Goal: Information Seeking & Learning: Learn about a topic

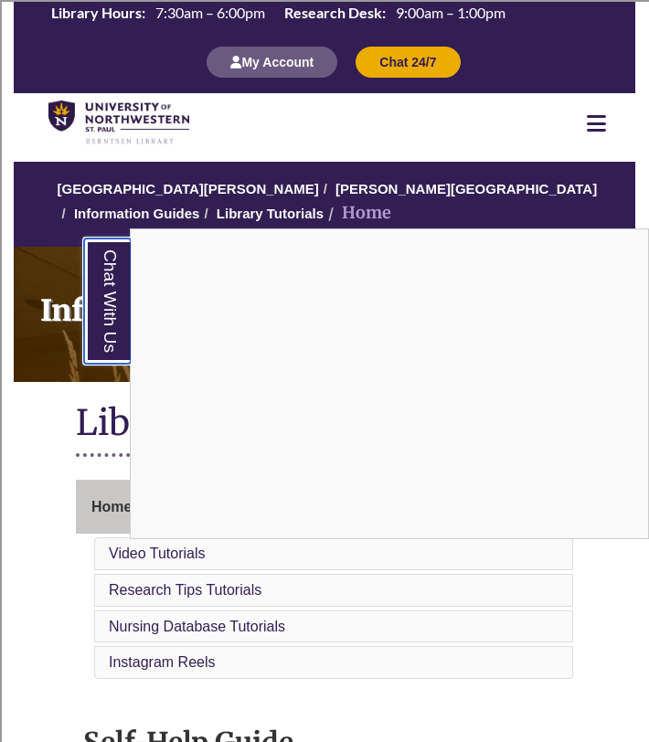
click at [106, 296] on link "Chat With Us" at bounding box center [107, 300] width 47 height 125
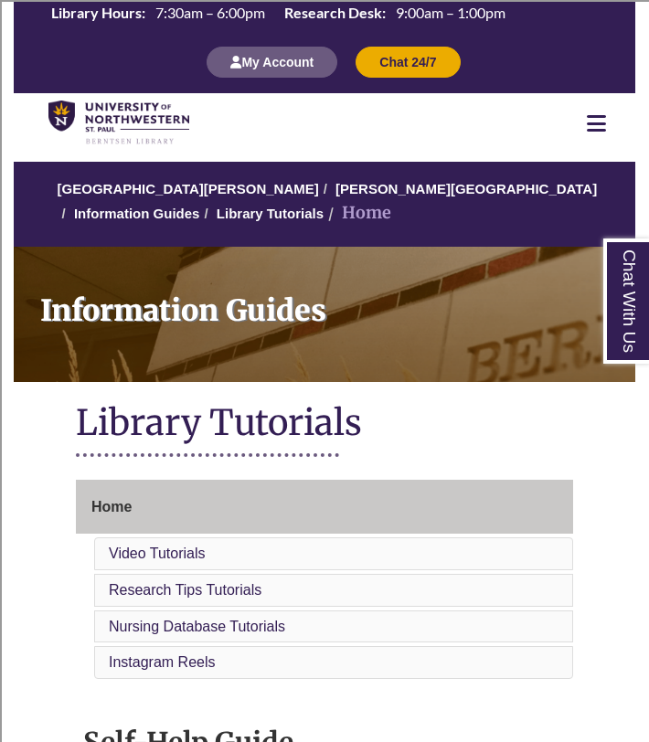
click at [189, 424] on h1 "Library Tutorials" at bounding box center [324, 424] width 497 height 48
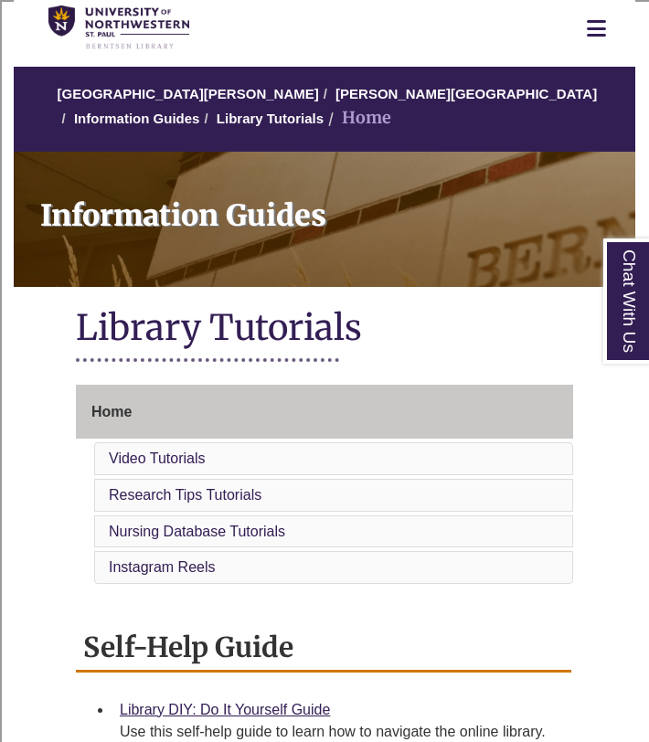
scroll to position [109, 0]
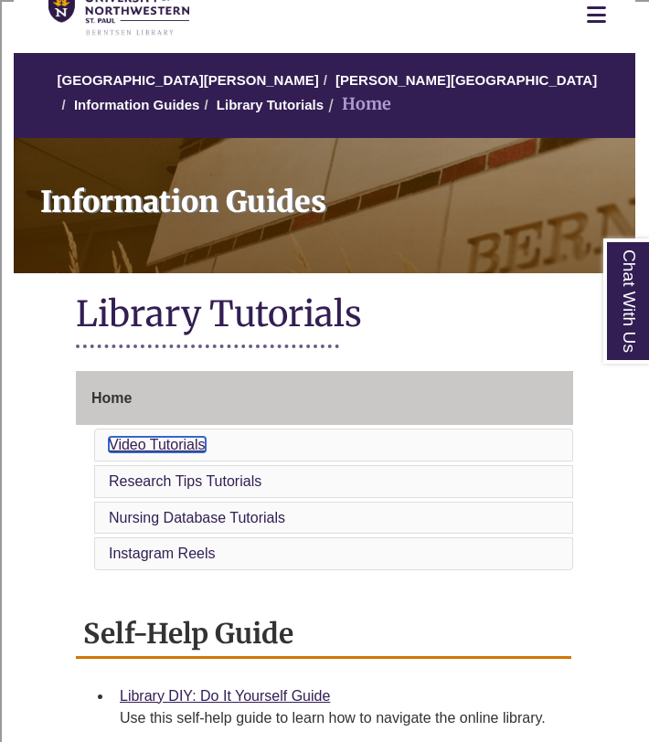
click at [183, 447] on link "Video Tutorials" at bounding box center [157, 445] width 97 height 16
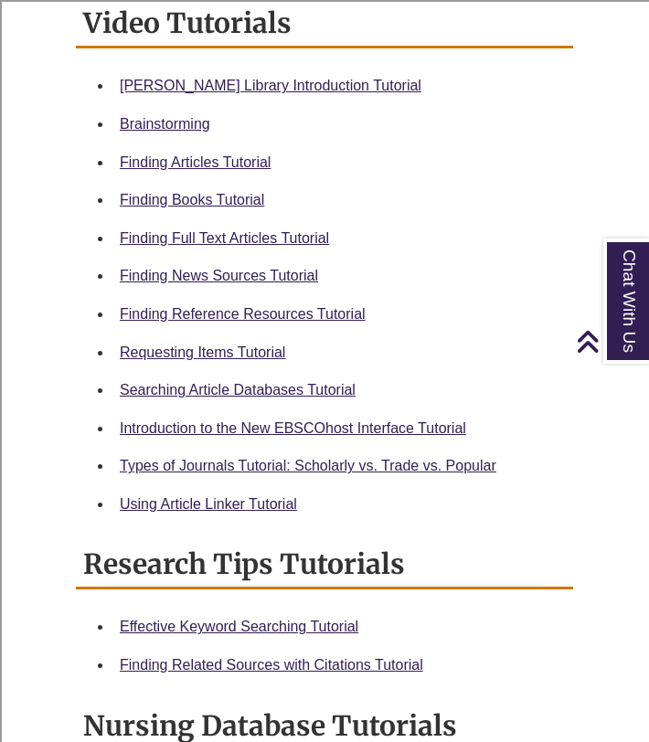
click at [183, 447] on li "Types of Journals Tutorial: Scholarly vs. Trade vs. Popular" at bounding box center [338, 466] width 453 height 38
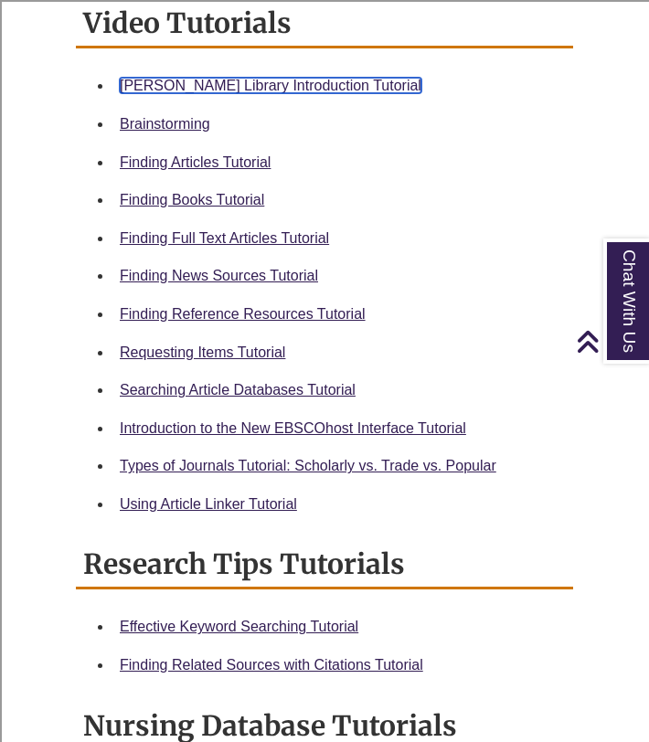
click at [303, 92] on link "[PERSON_NAME] Library Introduction Tutorial" at bounding box center [271, 86] width 302 height 16
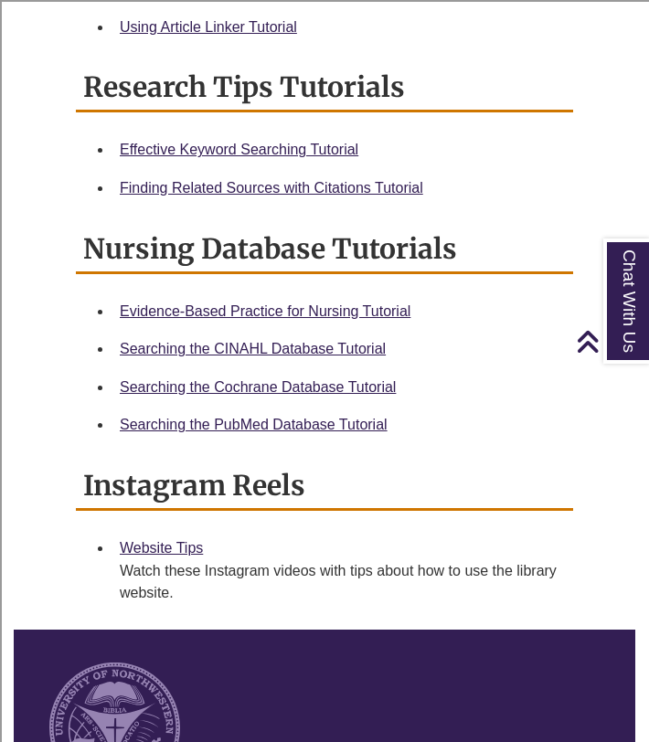
scroll to position [1348, 0]
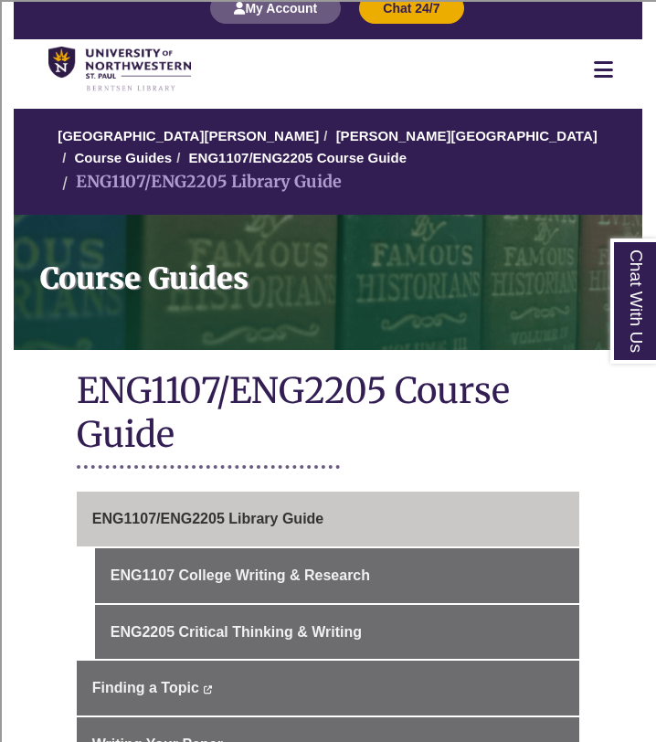
scroll to position [64, 0]
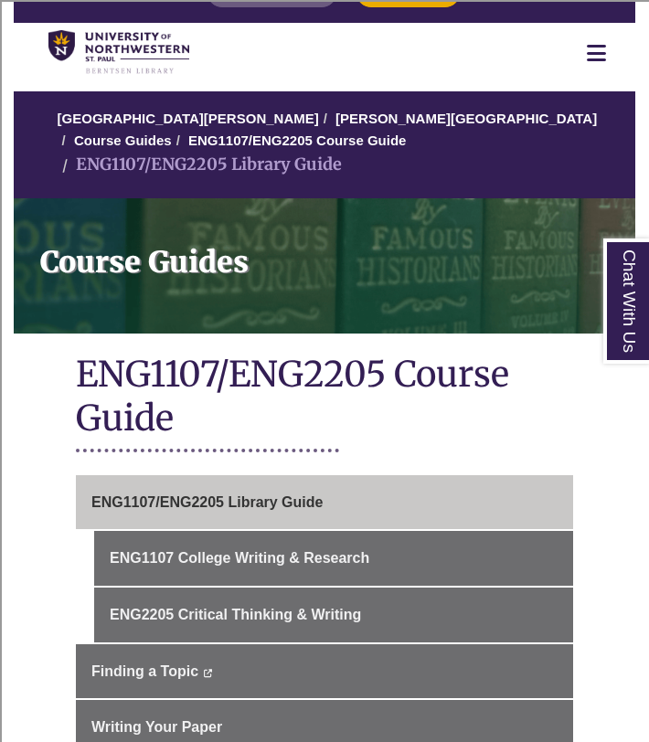
scroll to position [74, 0]
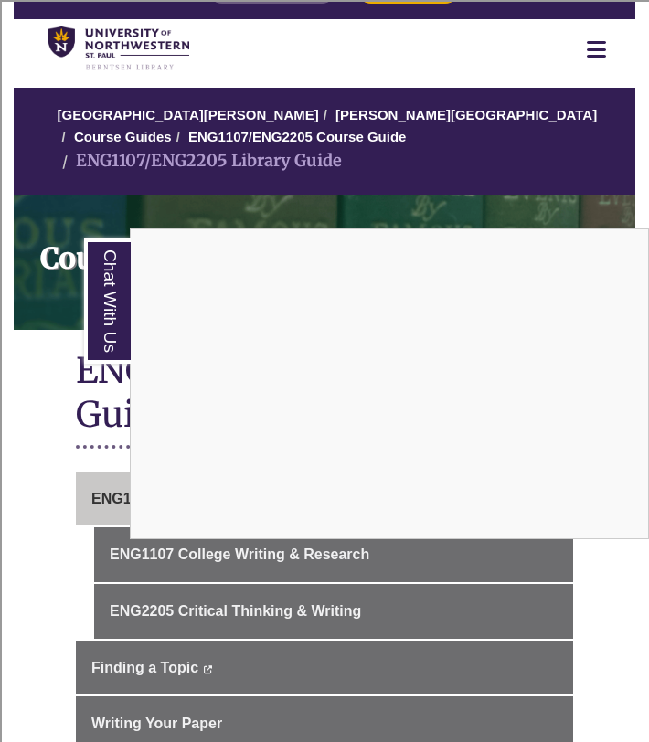
click at [42, 329] on div "Chat With Us" at bounding box center [324, 371] width 649 height 742
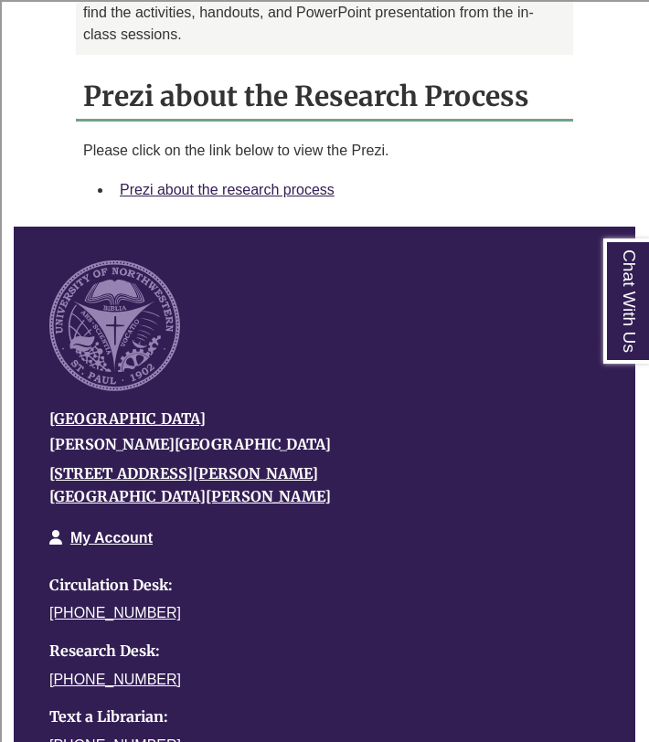
scroll to position [1615, 0]
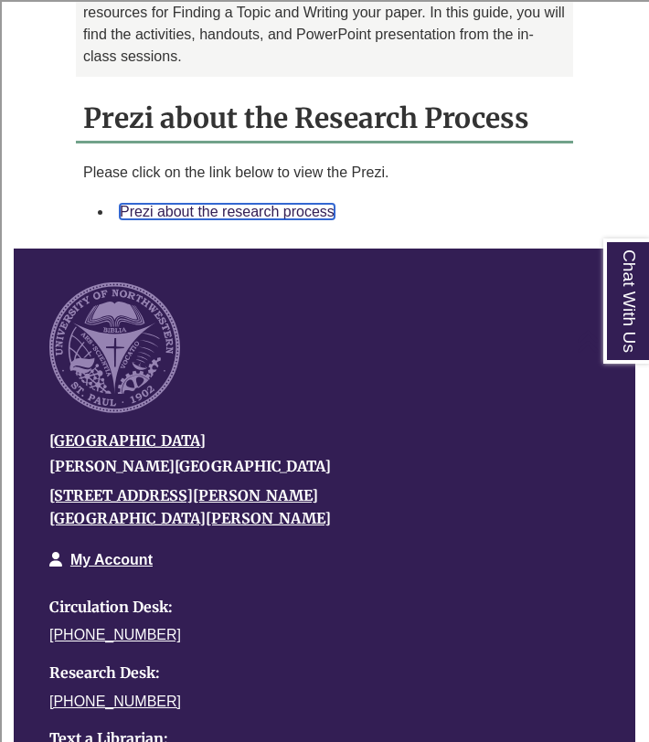
click at [194, 204] on link "Prezi about the research process" at bounding box center [227, 212] width 215 height 16
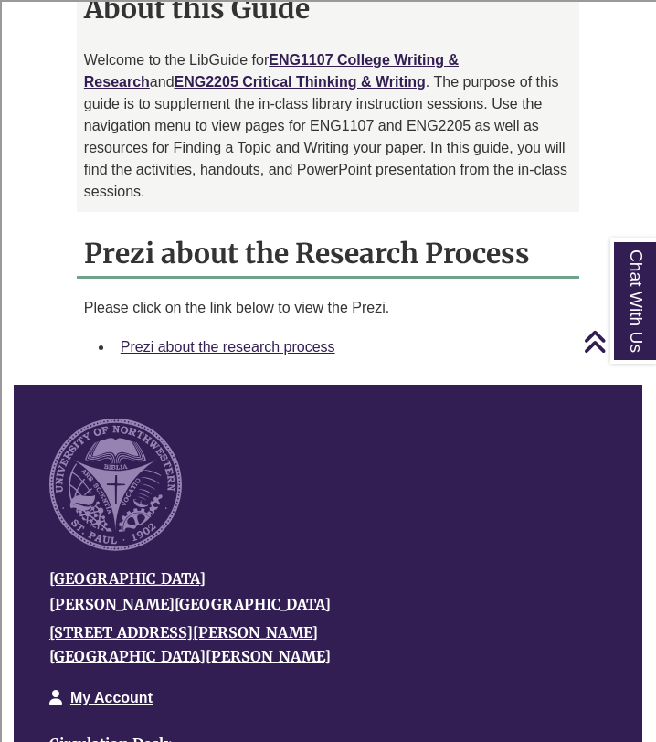
scroll to position [1429, 0]
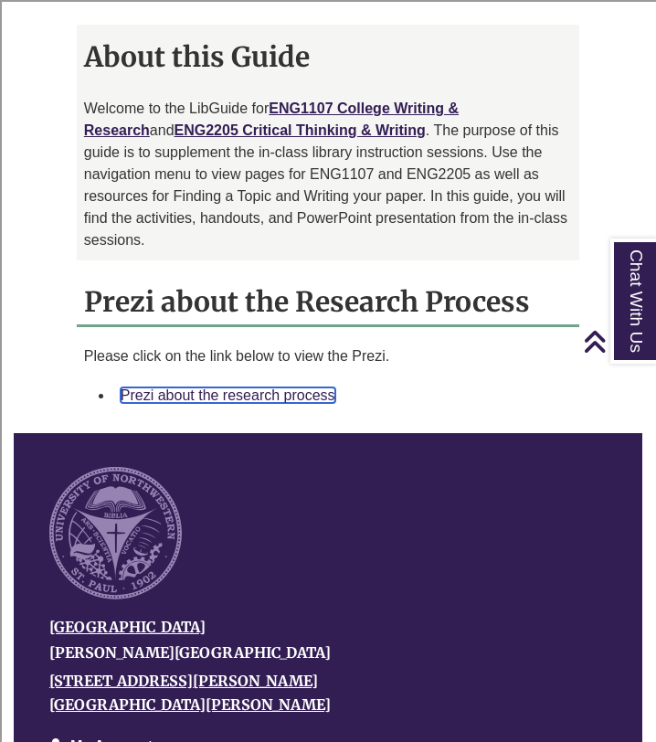
click at [250, 387] on link "Prezi about the research process" at bounding box center [228, 395] width 215 height 16
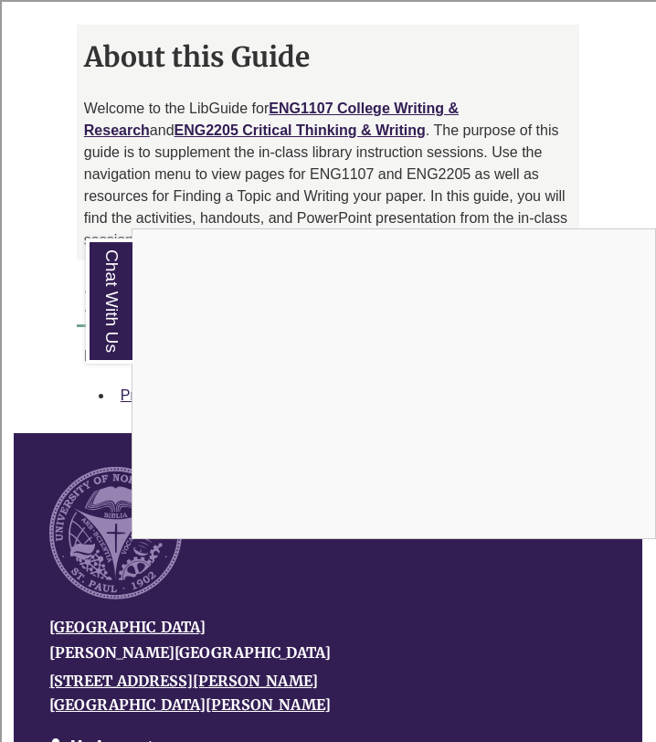
click at [325, 51] on div "Chat With Us" at bounding box center [328, 371] width 656 height 742
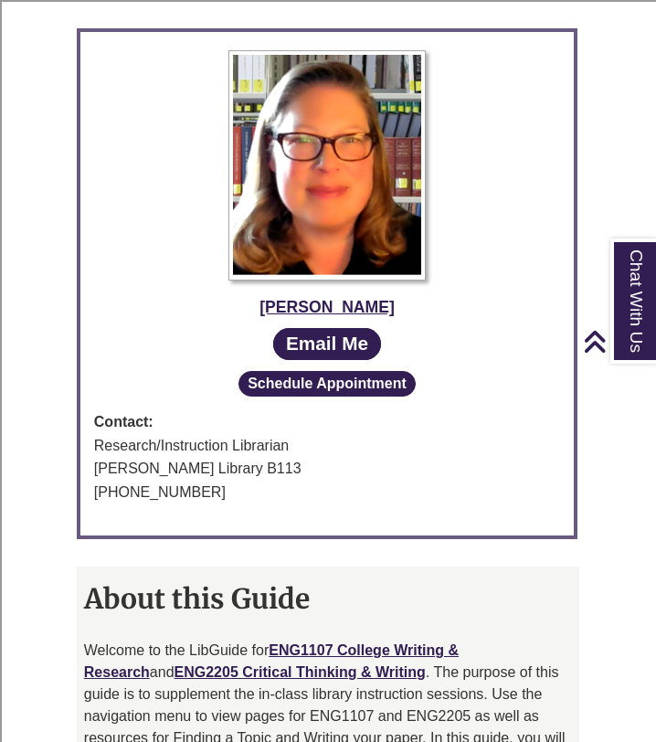
scroll to position [874, 0]
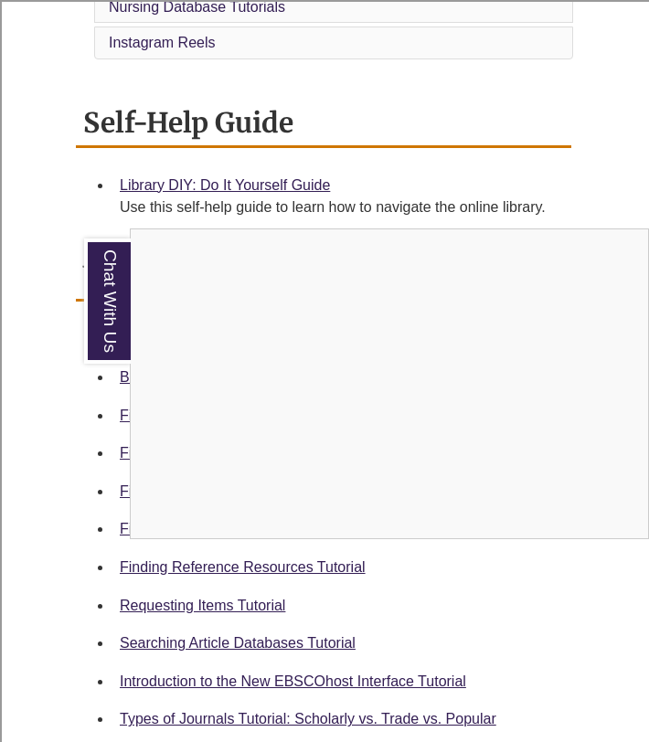
scroll to position [627, 0]
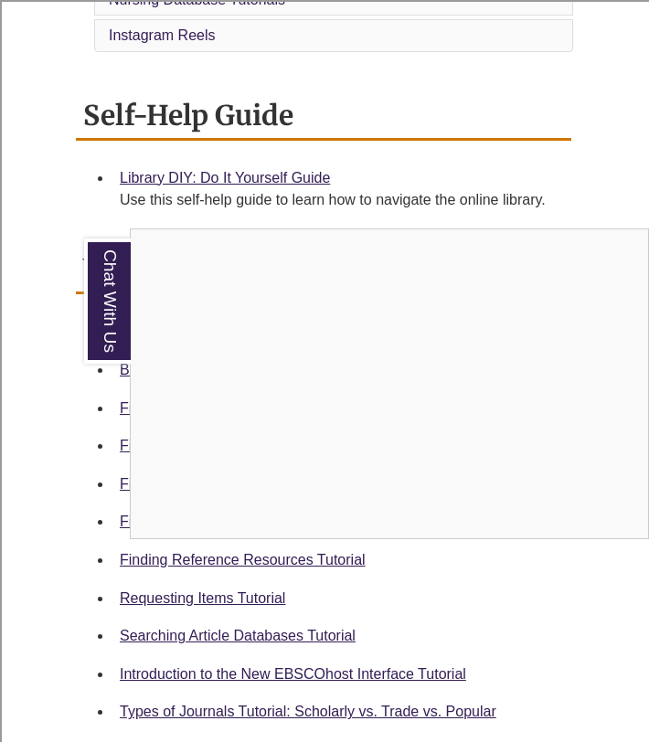
click at [38, 520] on div "Chat With Us" at bounding box center [324, 371] width 649 height 742
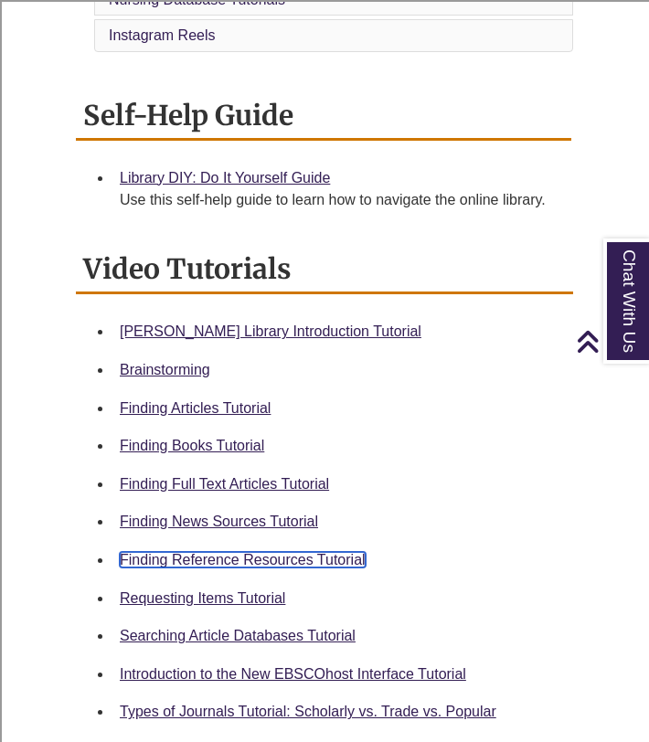
click at [333, 559] on link "Finding Reference Resources Tutorial" at bounding box center [243, 560] width 246 height 16
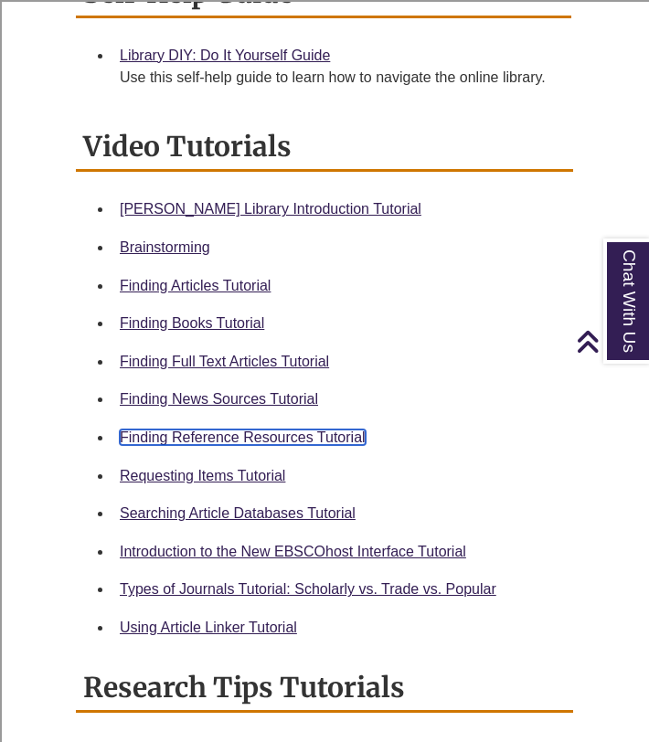
scroll to position [755, 0]
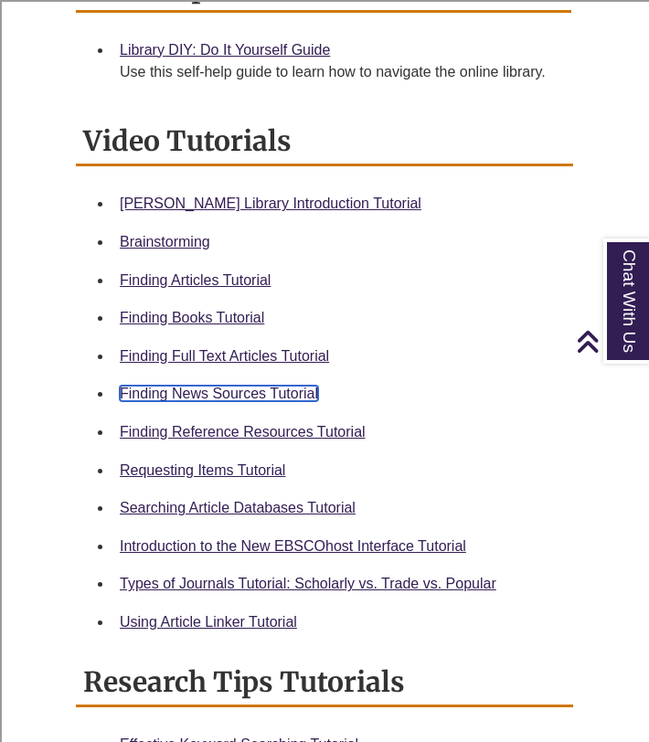
click at [196, 394] on link "Finding News Sources Tutorial" at bounding box center [219, 394] width 198 height 16
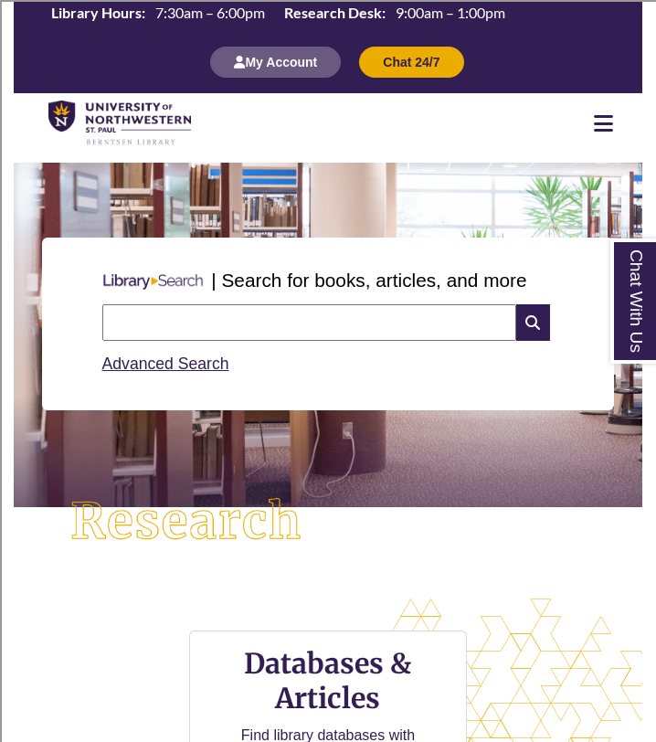
click at [324, 311] on input "text" at bounding box center [309, 322] width 414 height 37
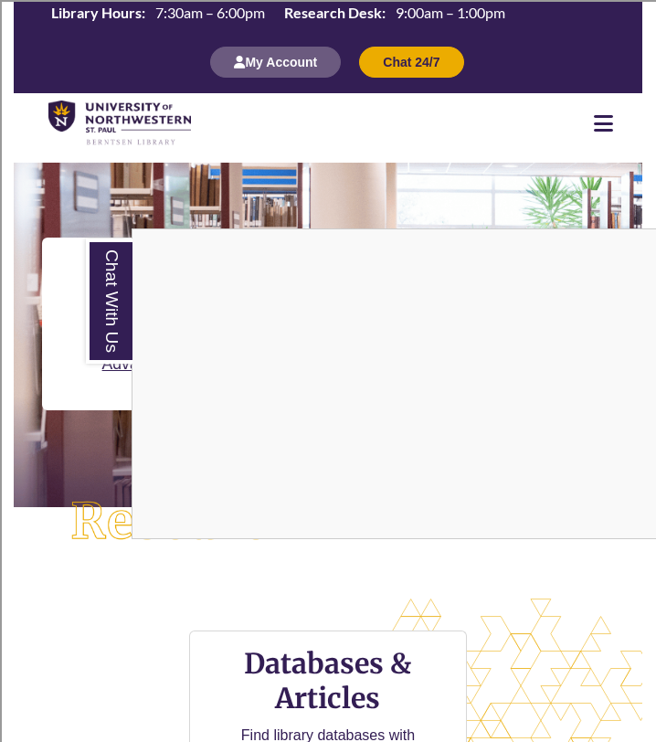
click at [338, 132] on nav "Resources Find Resources Library Search Databases & Articles Interlibrary Loan …" at bounding box center [328, 122] width 629 height 59
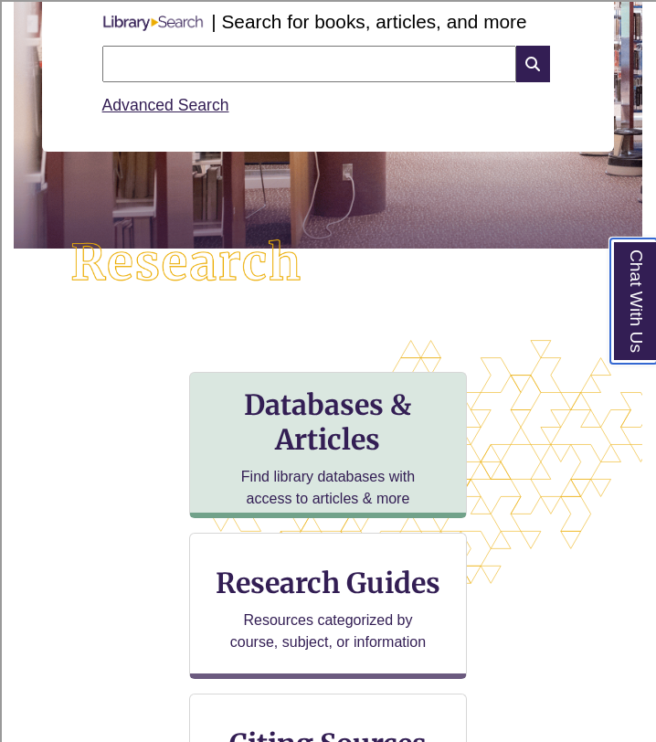
scroll to position [299, 0]
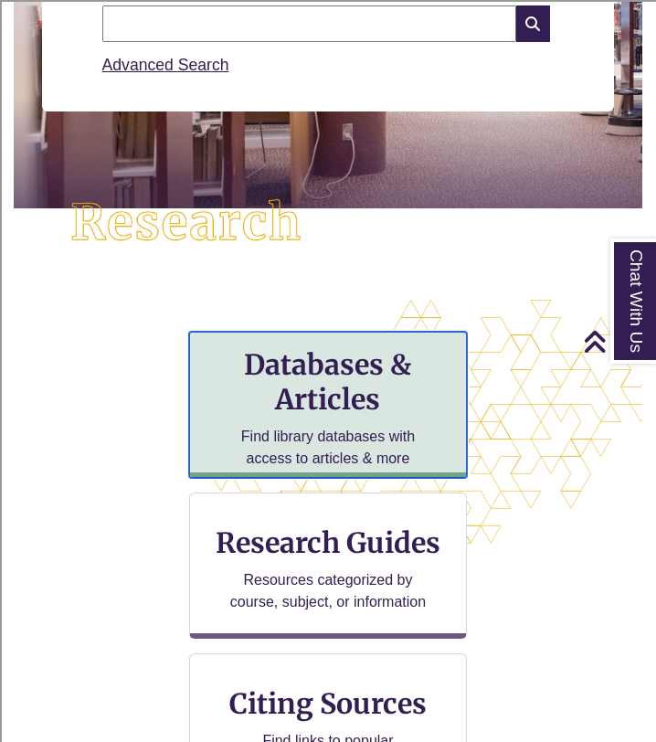
click at [328, 385] on h3 "Databases & Articles" at bounding box center [328, 381] width 247 height 69
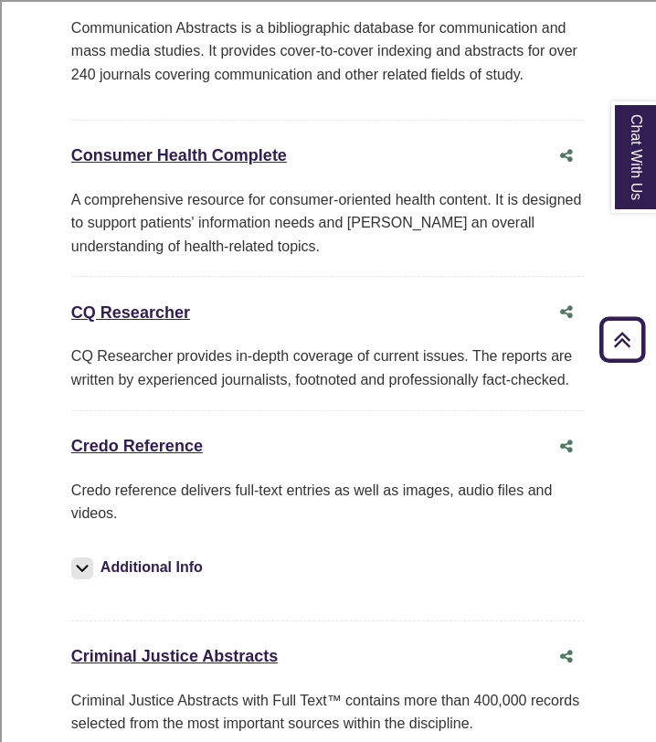
scroll to position [4820, 0]
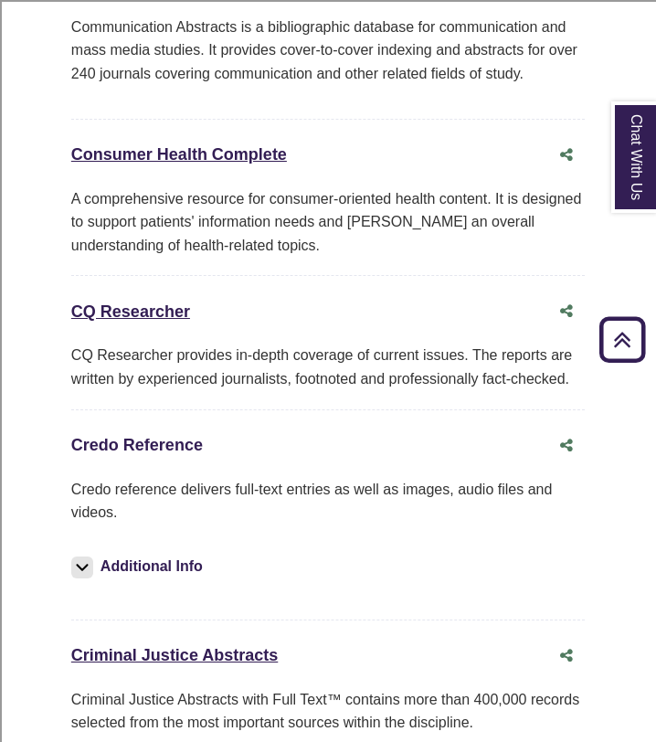
click at [122, 436] on link "Credo Reference This link opens in a new window" at bounding box center [137, 445] width 132 height 18
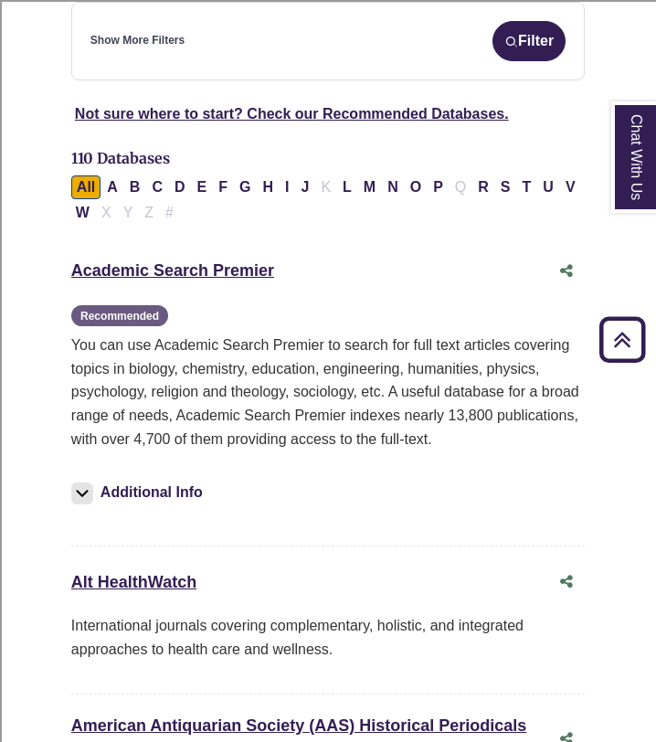
scroll to position [0, 0]
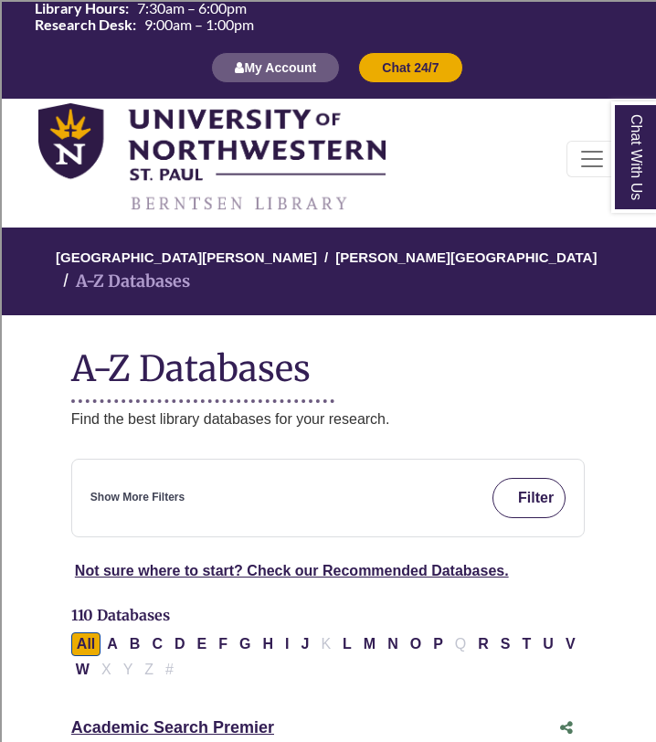
click at [494, 478] on button "Filter" at bounding box center [528, 498] width 73 height 40
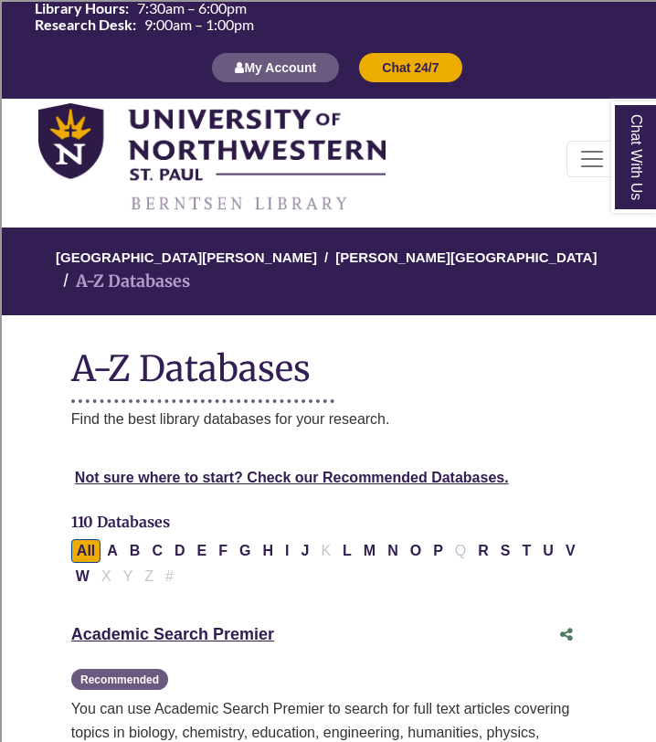
select select "Database Subject Filter"
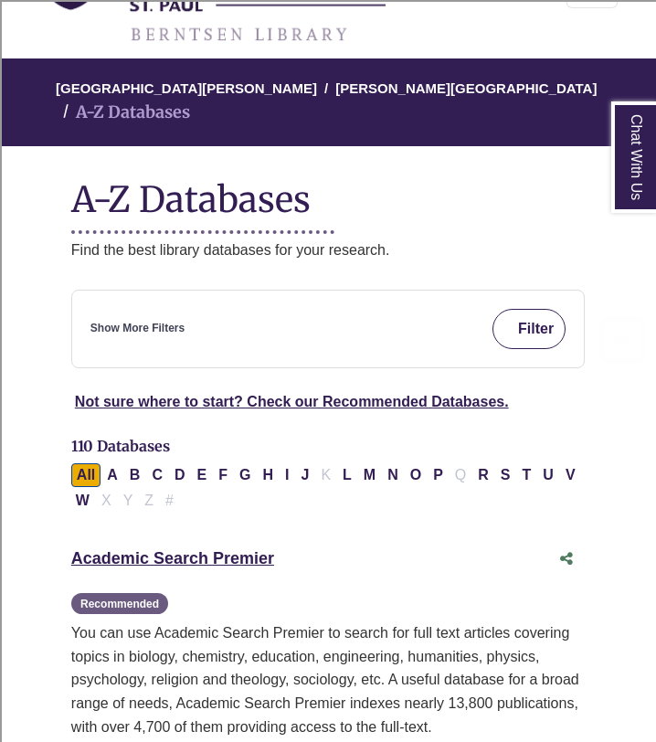
scroll to position [241, 0]
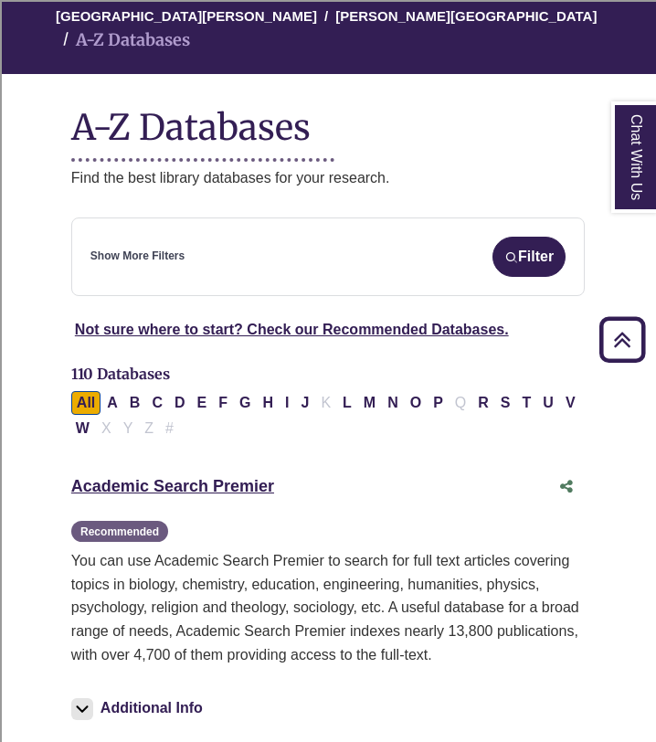
click at [155, 248] on link "Show More Filters" at bounding box center [137, 256] width 94 height 17
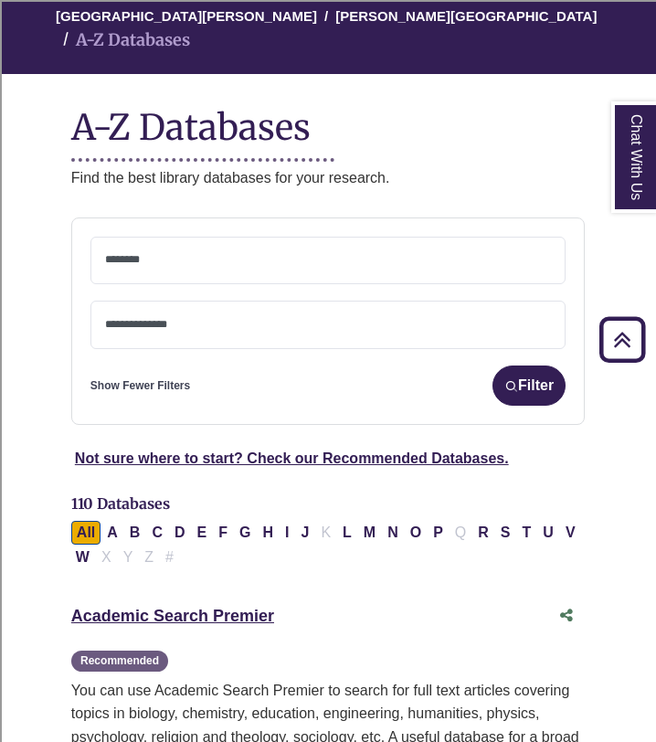
click at [168, 314] on span at bounding box center [328, 322] width 446 height 16
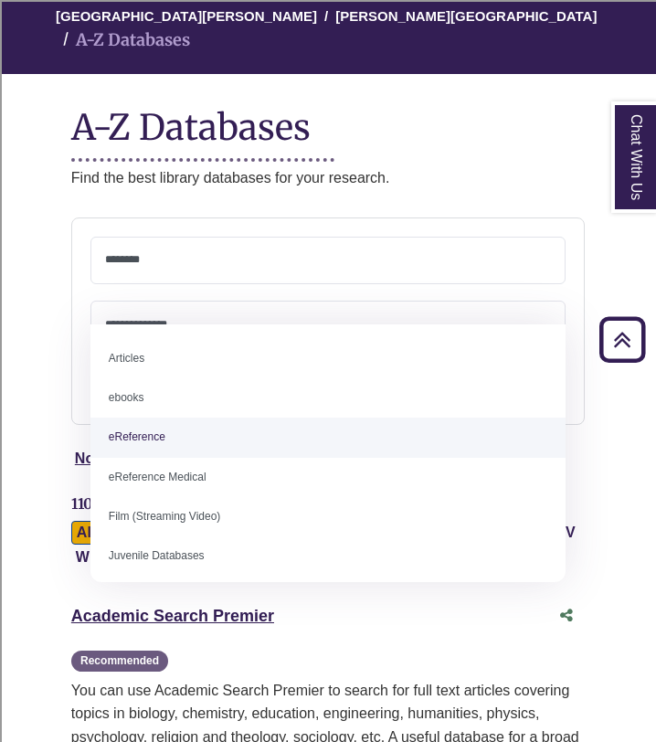
select select "*****"
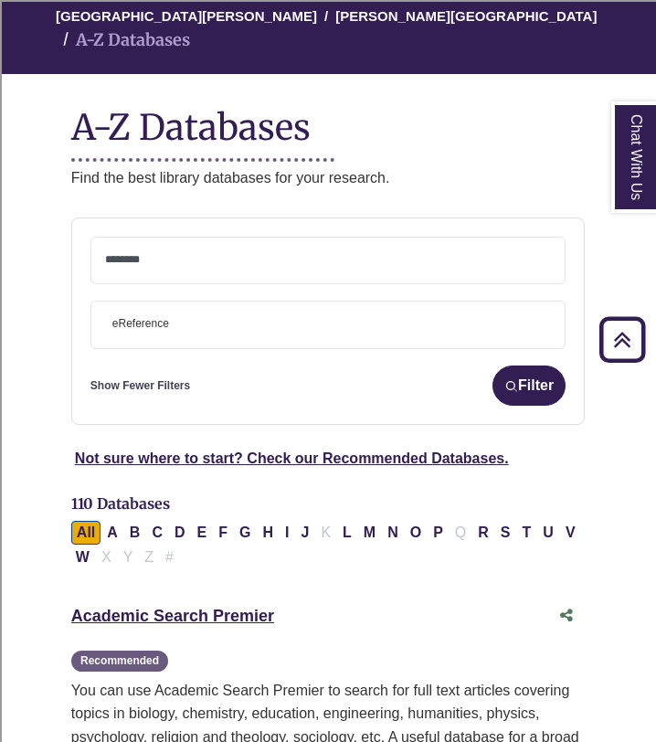
click at [322, 254] on textarea "Search" at bounding box center [328, 261] width 446 height 15
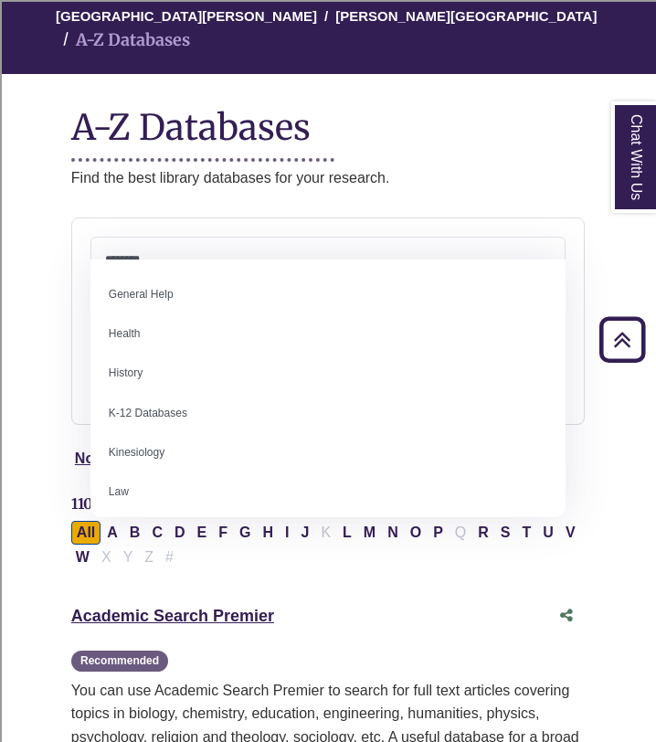
scroll to position [768, 0]
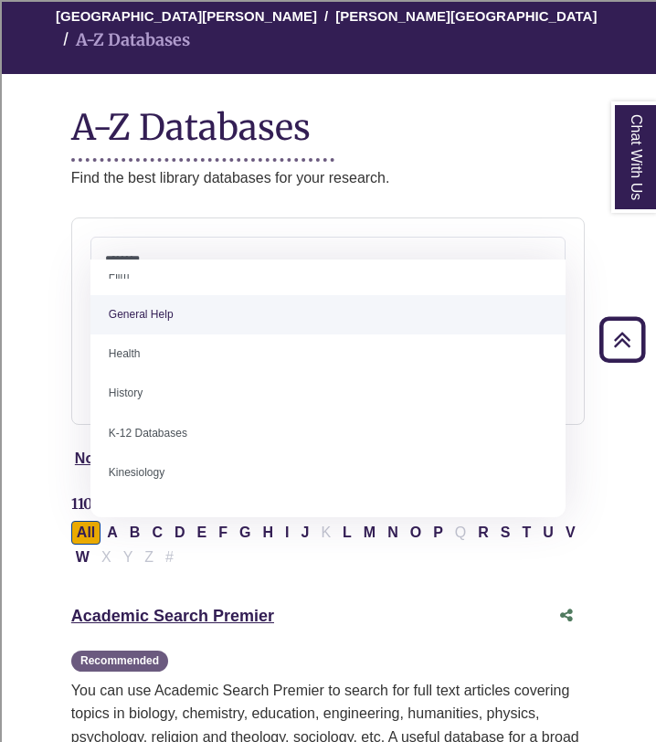
select select "*****"
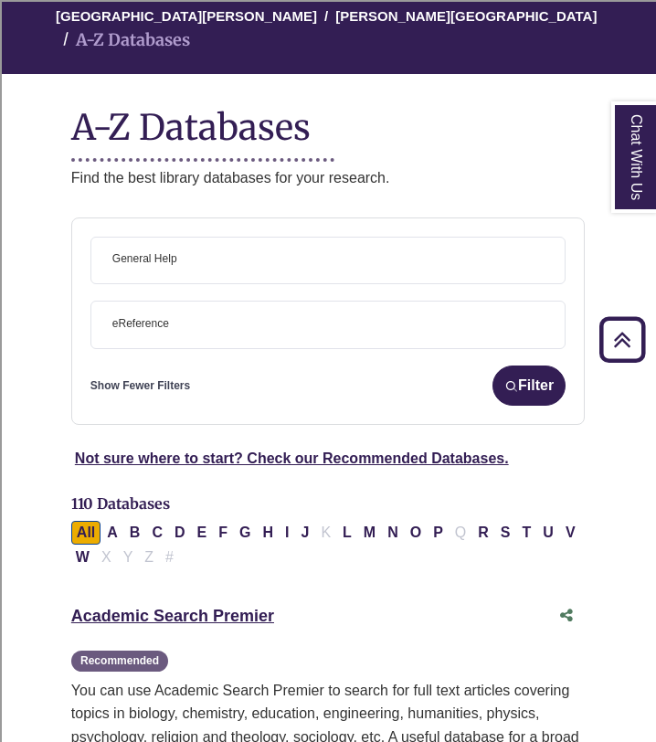
scroll to position [360, 0]
click at [533, 365] on button "Filter" at bounding box center [528, 385] width 73 height 40
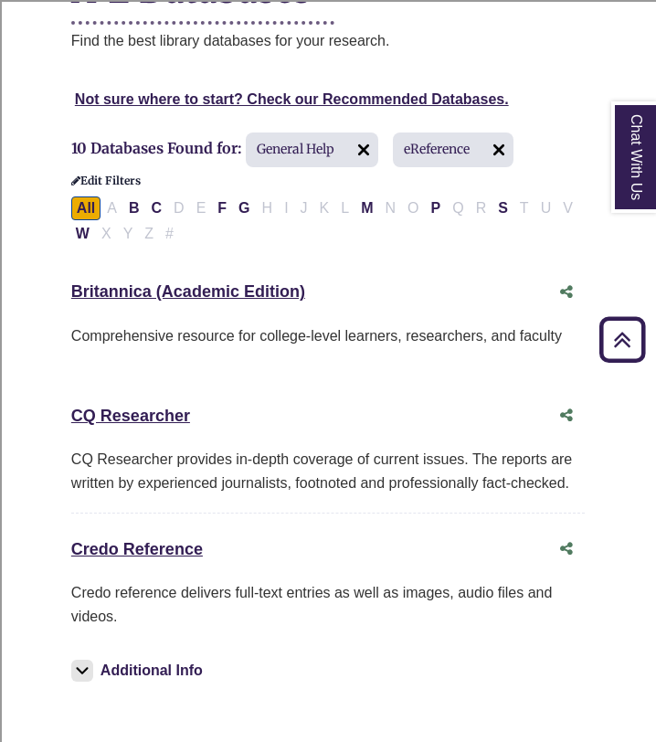
scroll to position [392, 0]
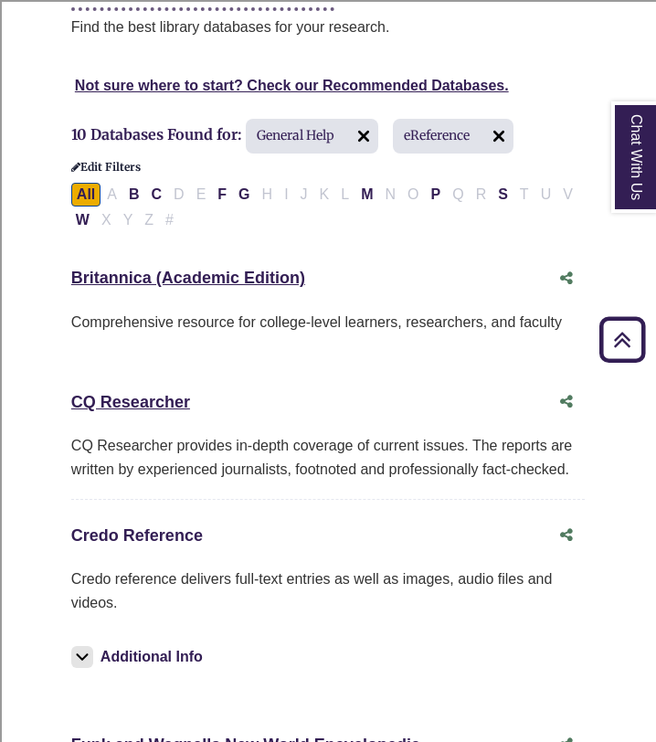
click at [161, 526] on link "Credo Reference This link opens in a new window" at bounding box center [137, 535] width 132 height 18
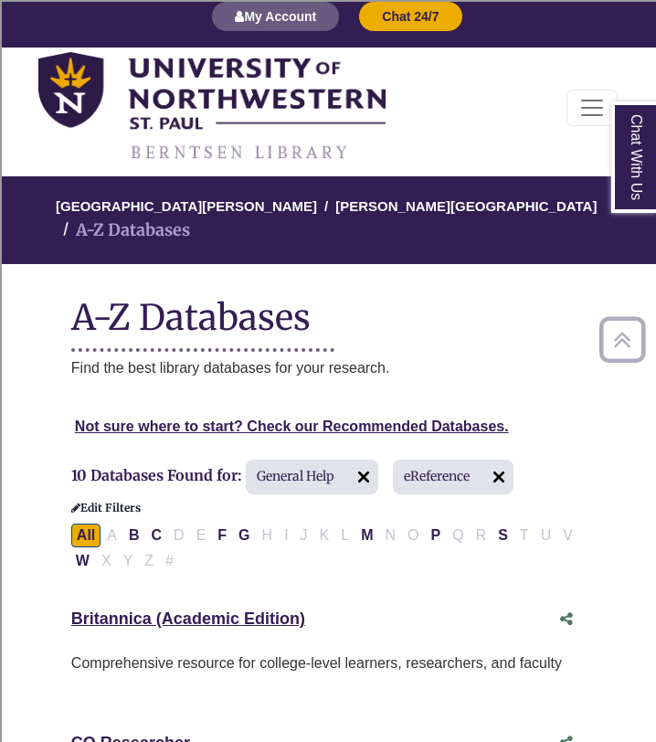
scroll to position [43, 0]
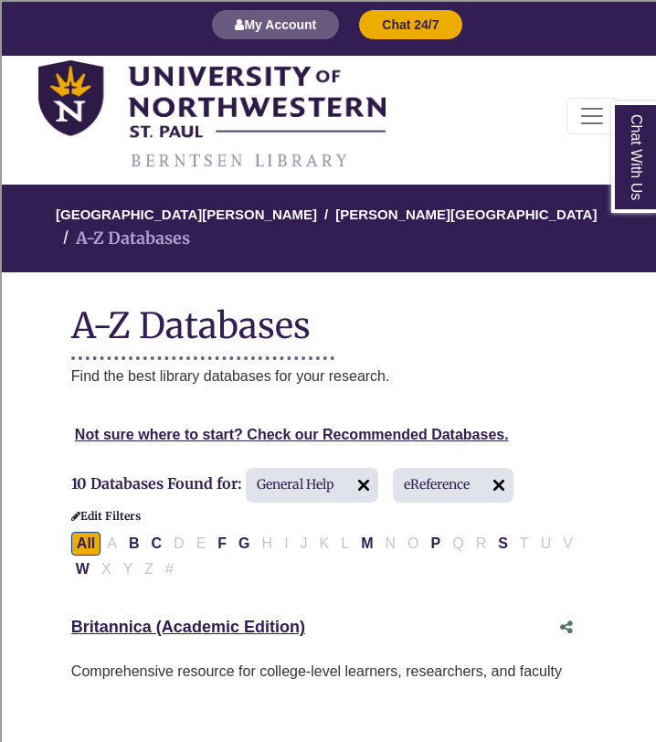
click at [227, 197] on ol "University of Northwestern - St. Paul Berntsen Library A-Z Databases" at bounding box center [329, 229] width 668 height 88
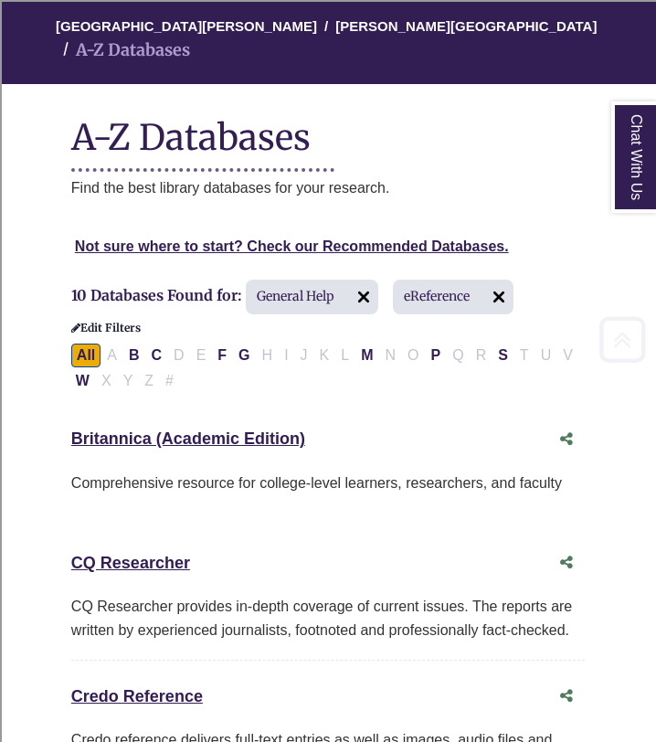
select select "Database Subject Filter"
select select "Database Types Filter"
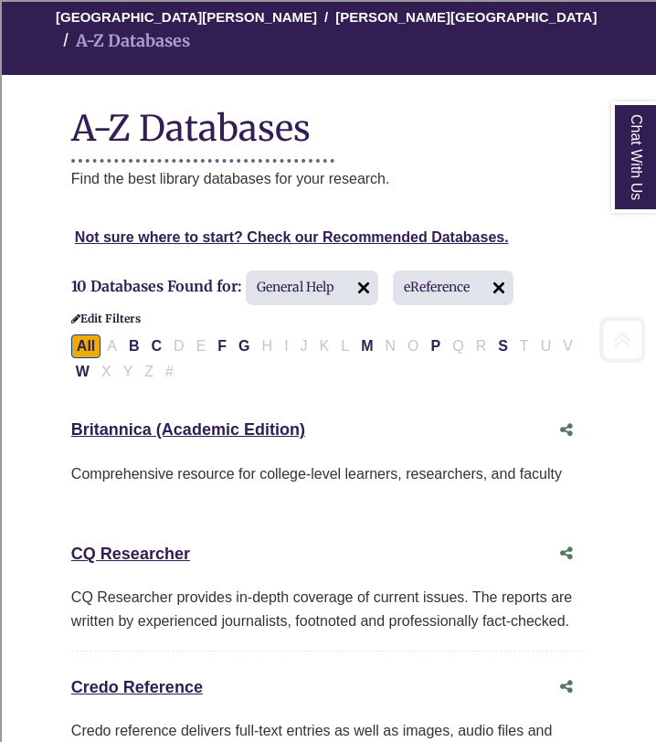
scroll to position [241, 0]
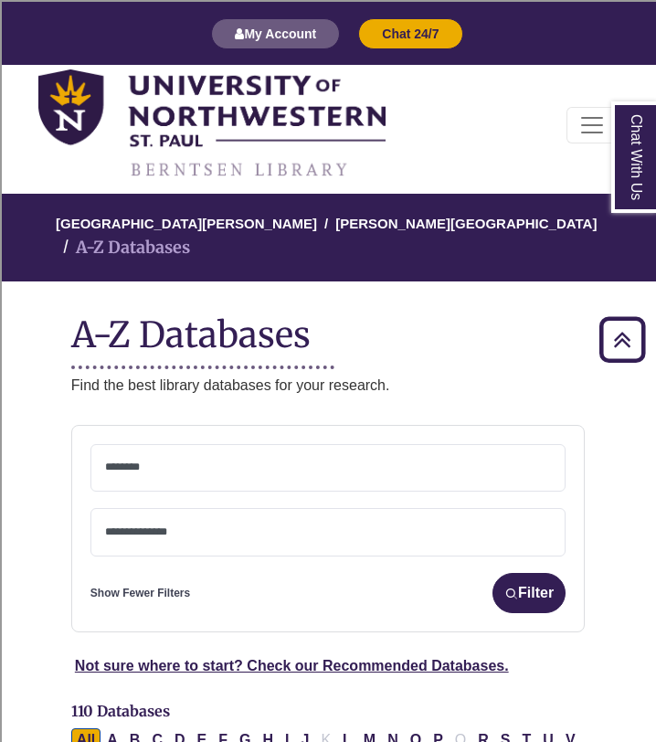
select select "Database Subject Filter"
select select "Database Types Filter"
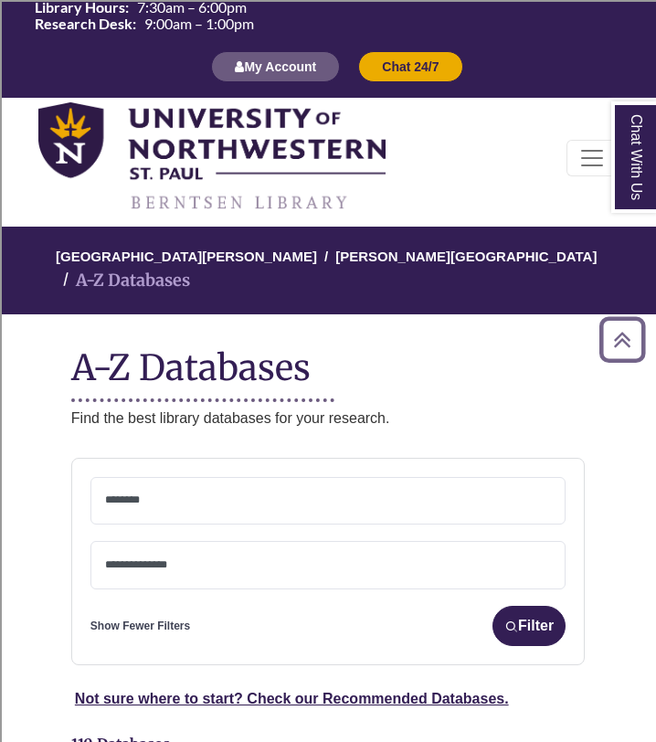
scroll to position [0, 0]
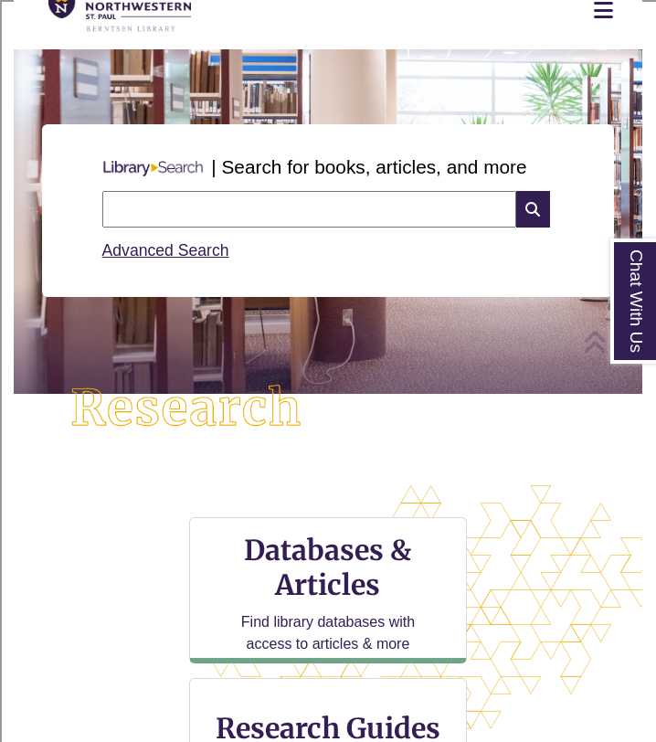
click at [185, 209] on input "text" at bounding box center [309, 209] width 414 height 37
type input "********"
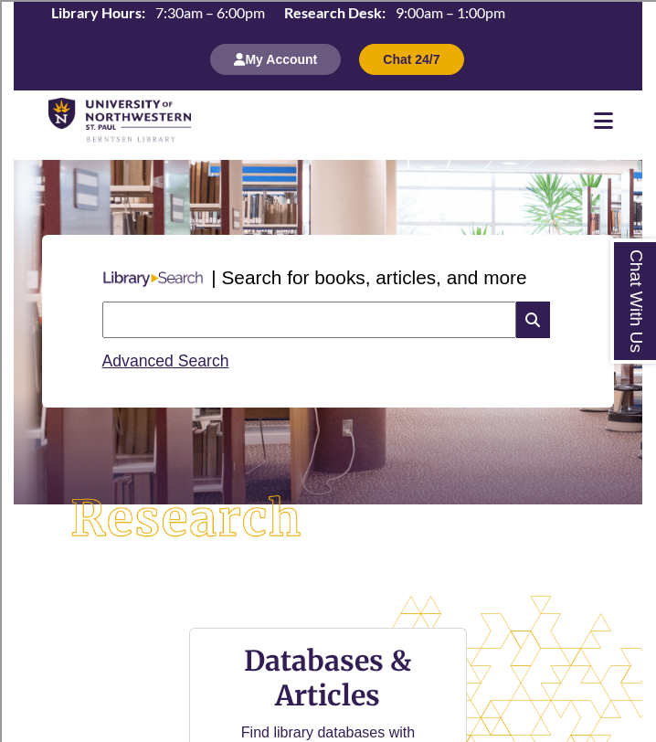
click at [217, 313] on input "text" at bounding box center [309, 320] width 414 height 37
type input "********"
click at [523, 324] on icon at bounding box center [533, 320] width 34 height 37
